Goal: Navigation & Orientation: Find specific page/section

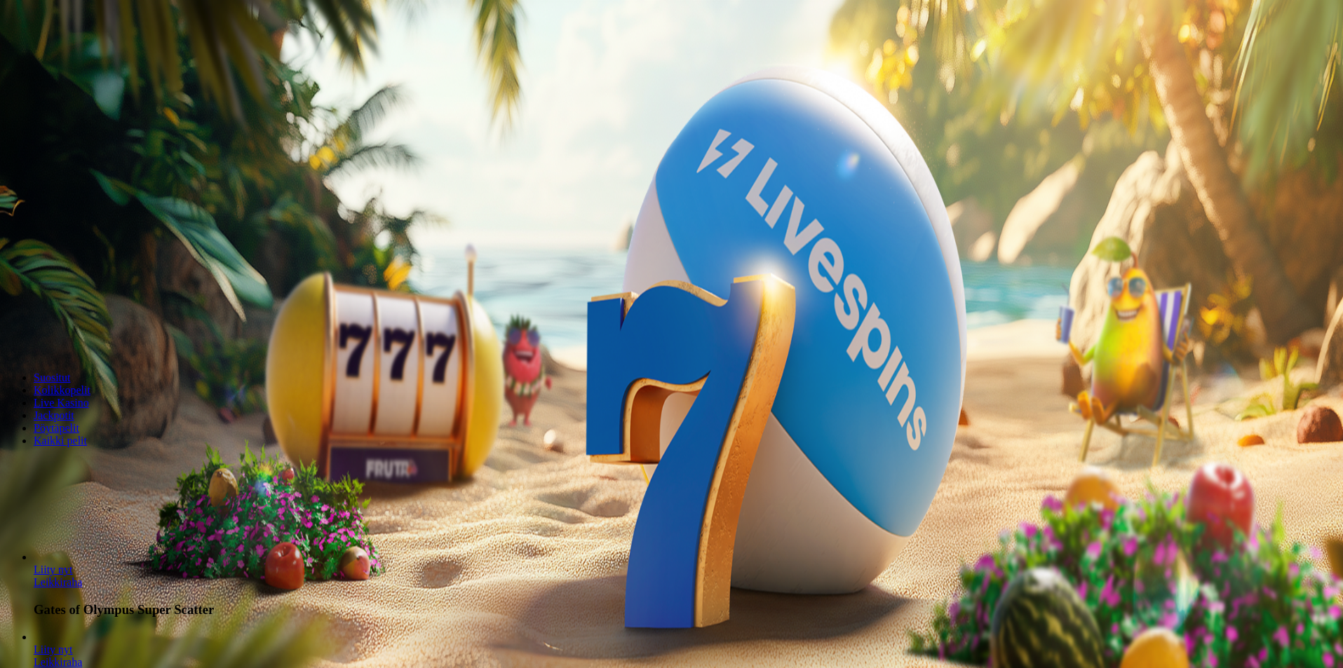
click at [80, 56] on span "Kirjaudu" at bounding box center [97, 51] width 34 height 11
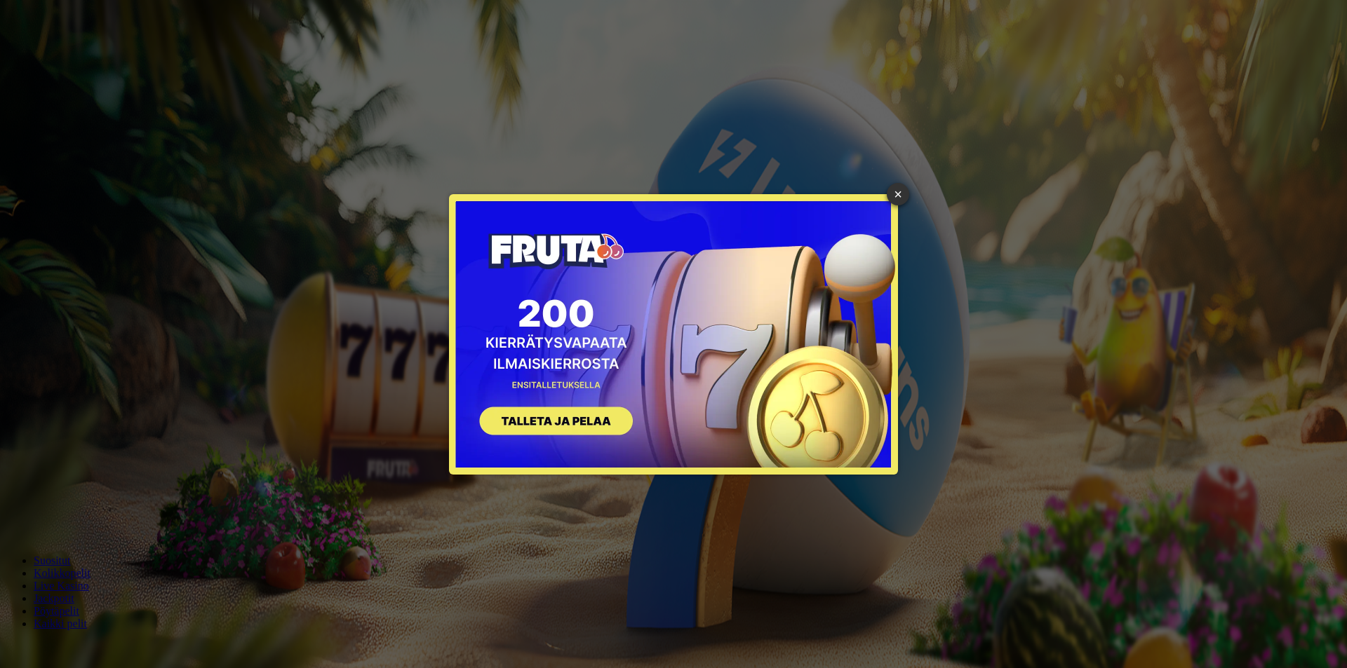
click at [910, 198] on div "× SIGN UP" at bounding box center [674, 334] width 1326 height 647
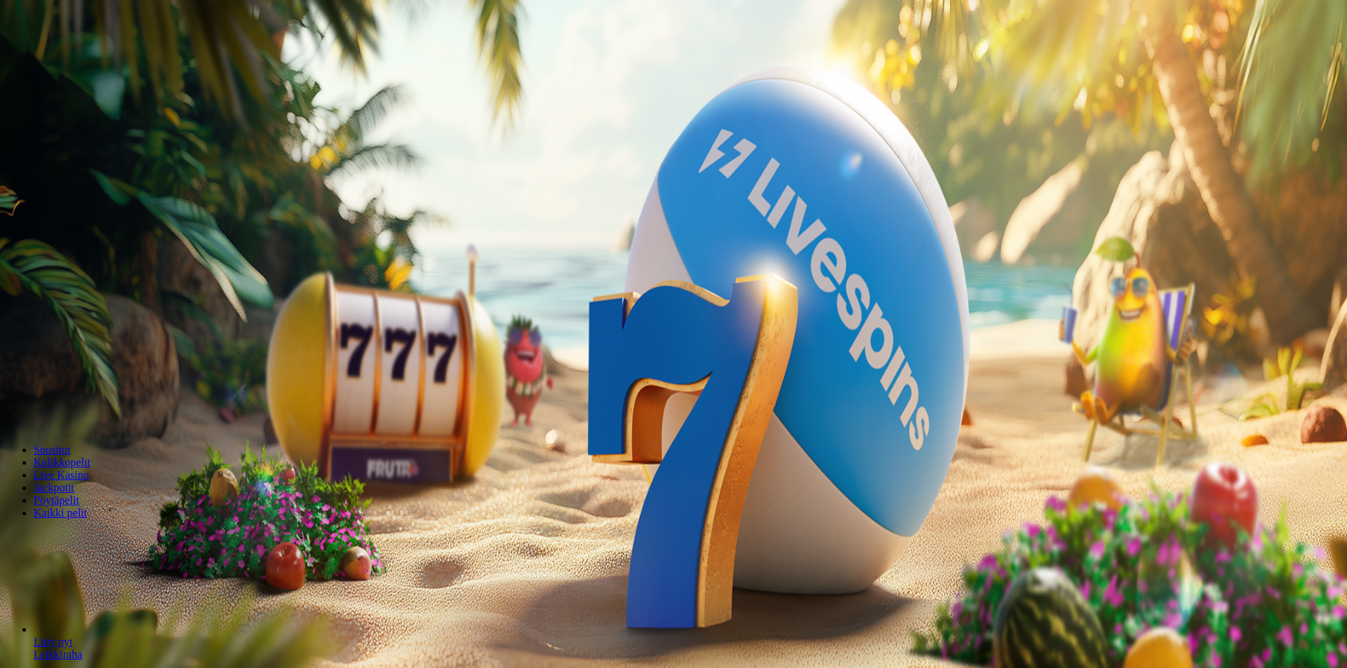
click at [528, 203] on div at bounding box center [673, 203] width 1335 height 0
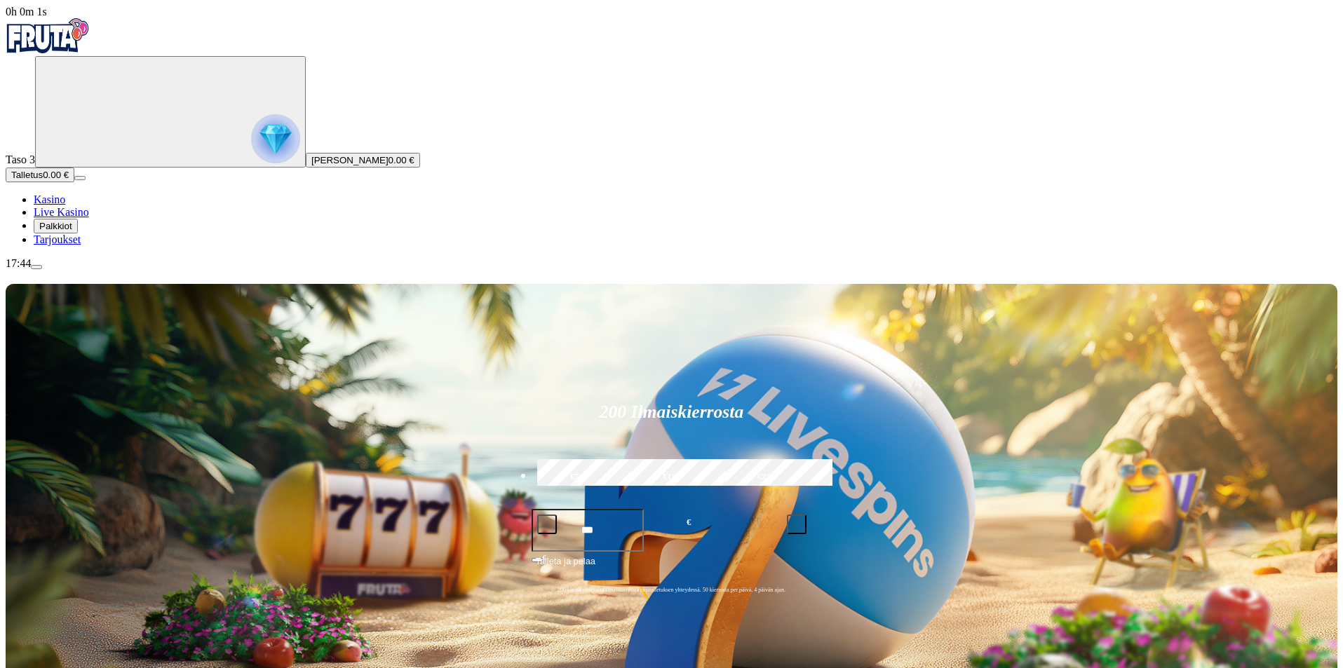
click at [72, 231] on span "Palkkiot" at bounding box center [55, 226] width 33 height 11
